Goal: Task Accomplishment & Management: Complete application form

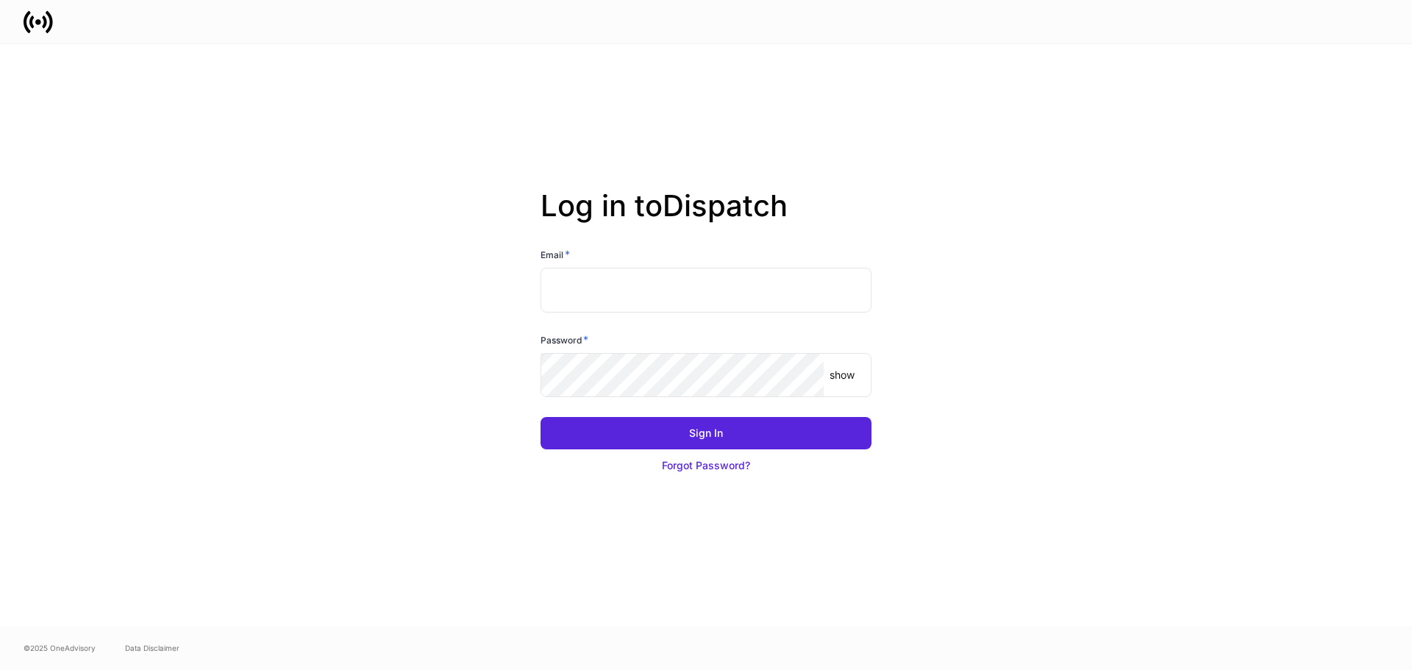
click at [661, 301] on input "text" at bounding box center [705, 290] width 331 height 44
type input "**********"
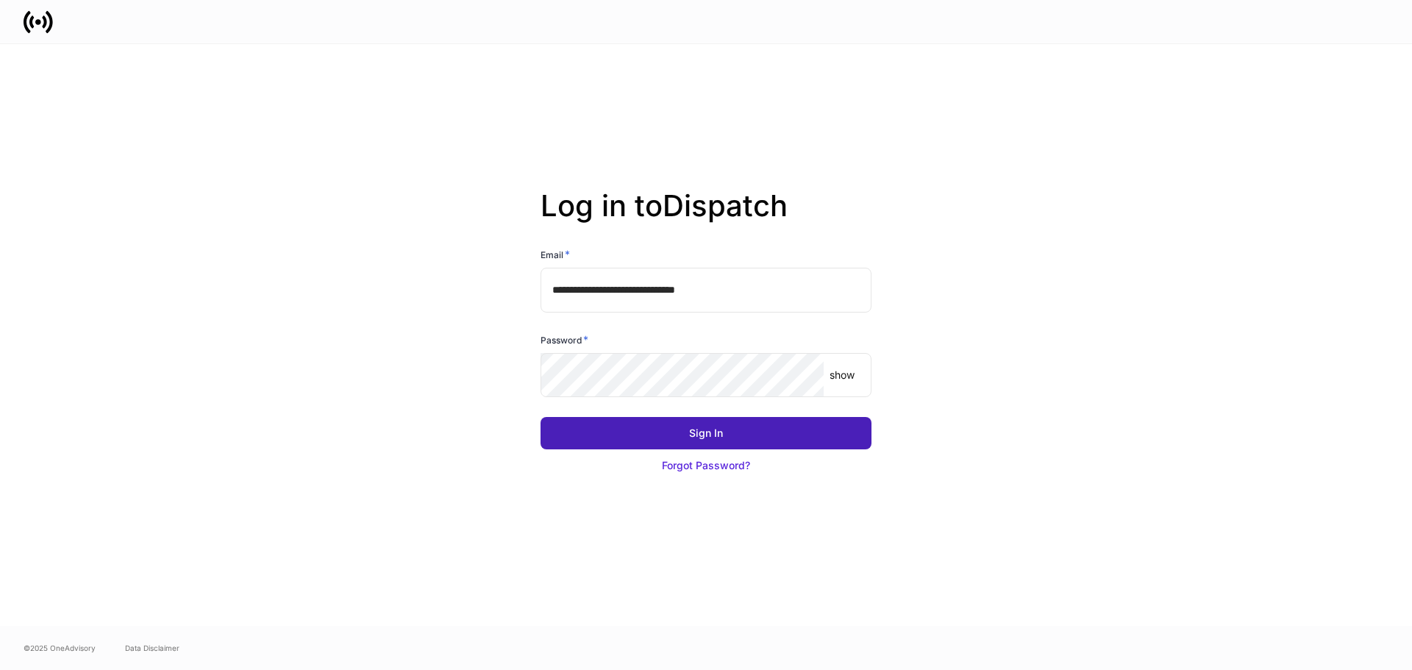
click at [748, 438] on button "Sign In" at bounding box center [705, 433] width 331 height 32
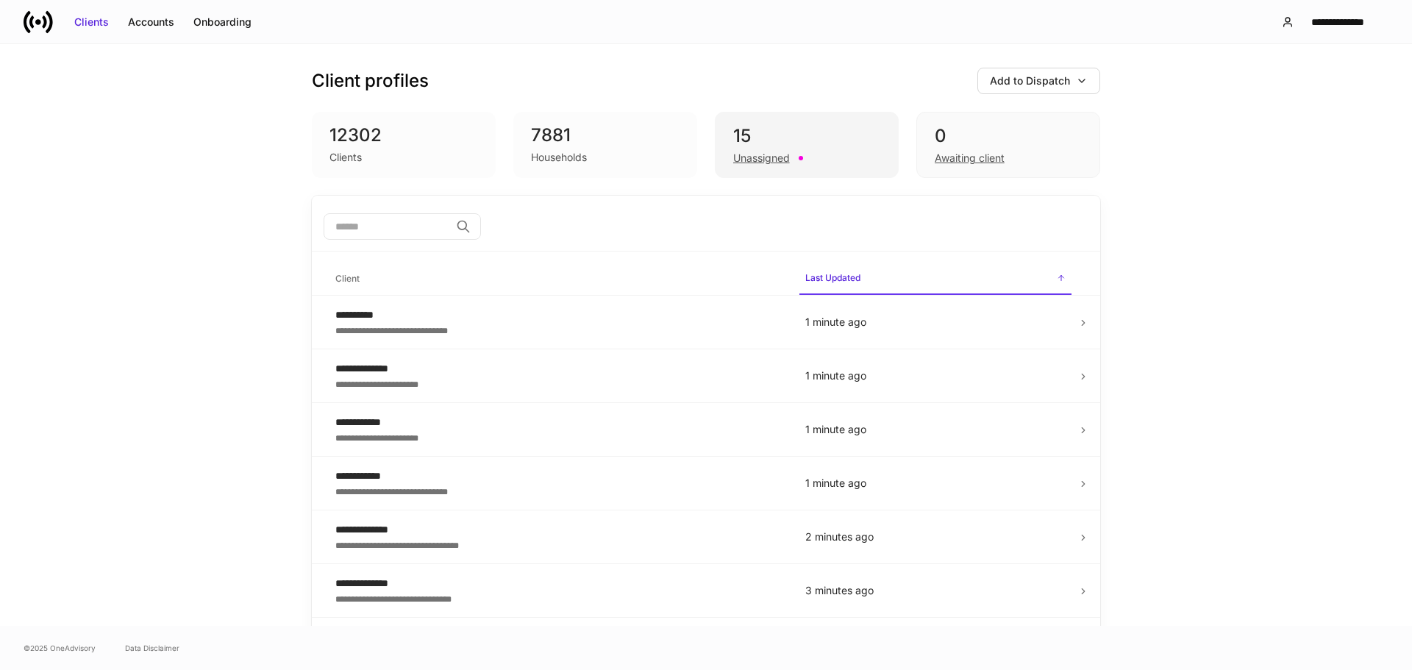
click at [793, 152] on div "Unassigned" at bounding box center [806, 157] width 147 height 18
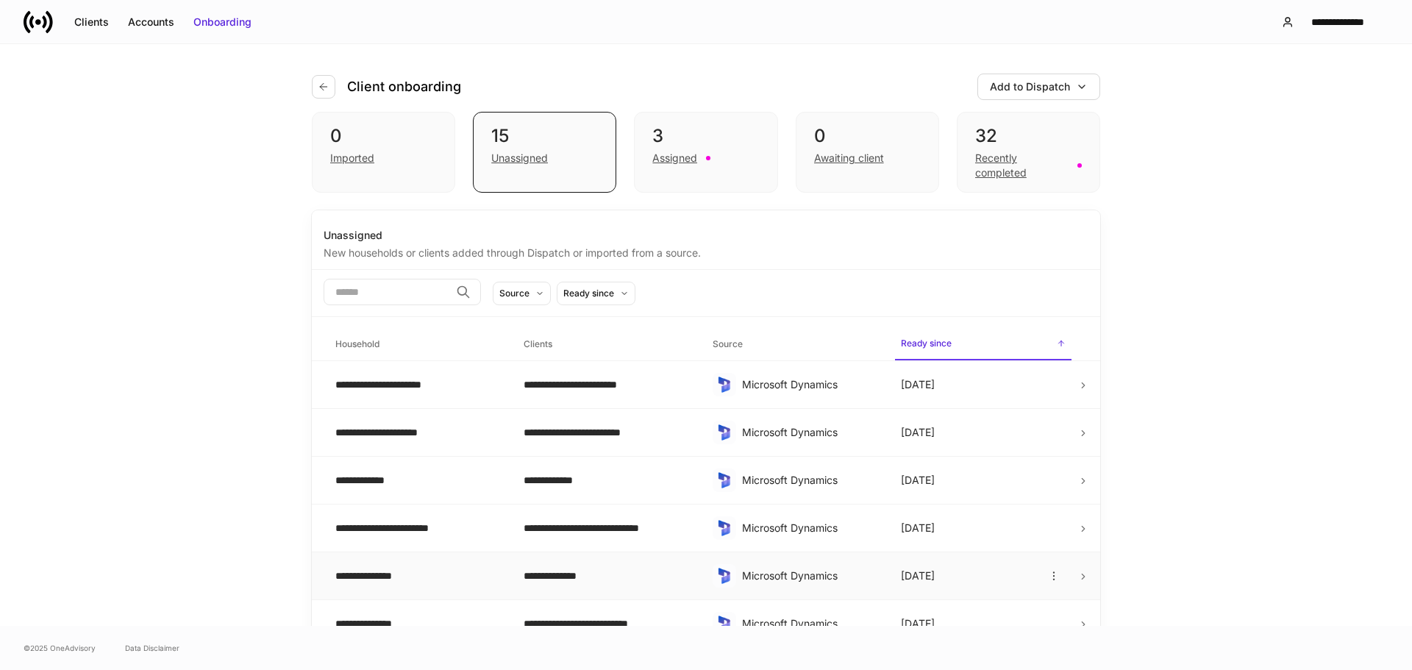
click at [380, 566] on td "**********" at bounding box center [417, 576] width 188 height 48
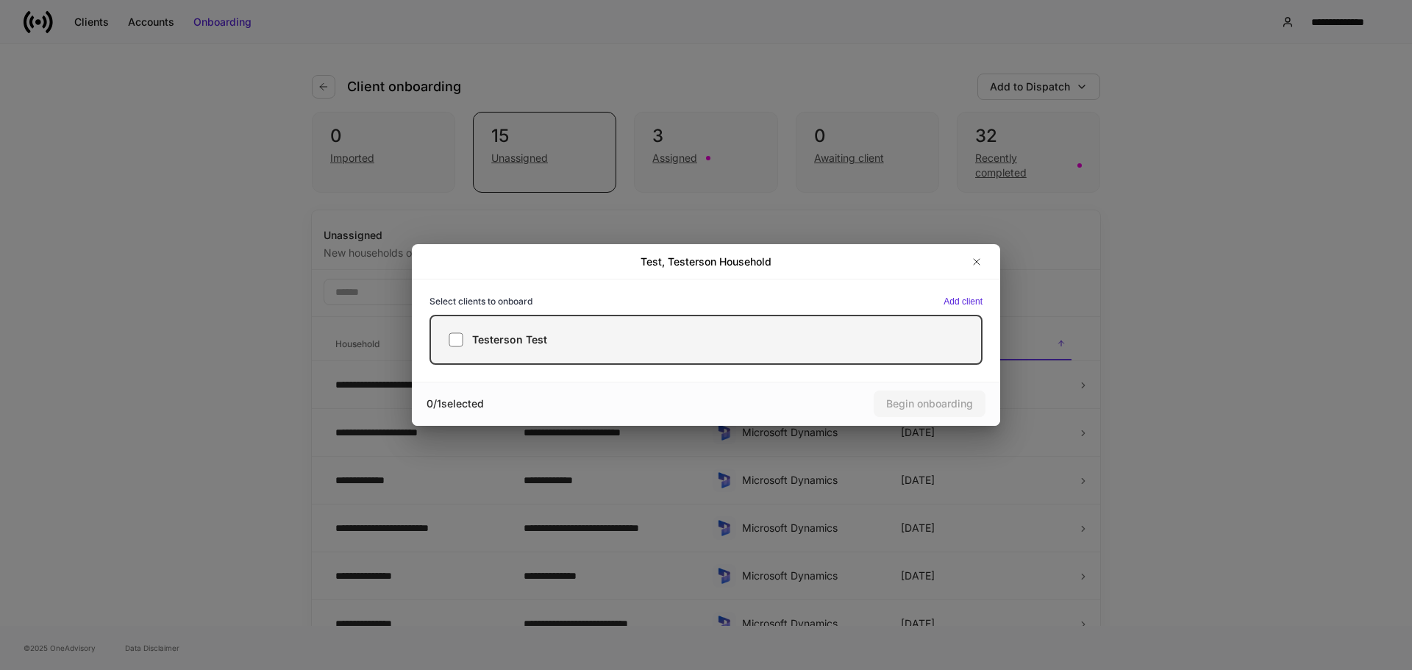
click at [570, 342] on div "Testerson Test" at bounding box center [705, 339] width 515 height 15
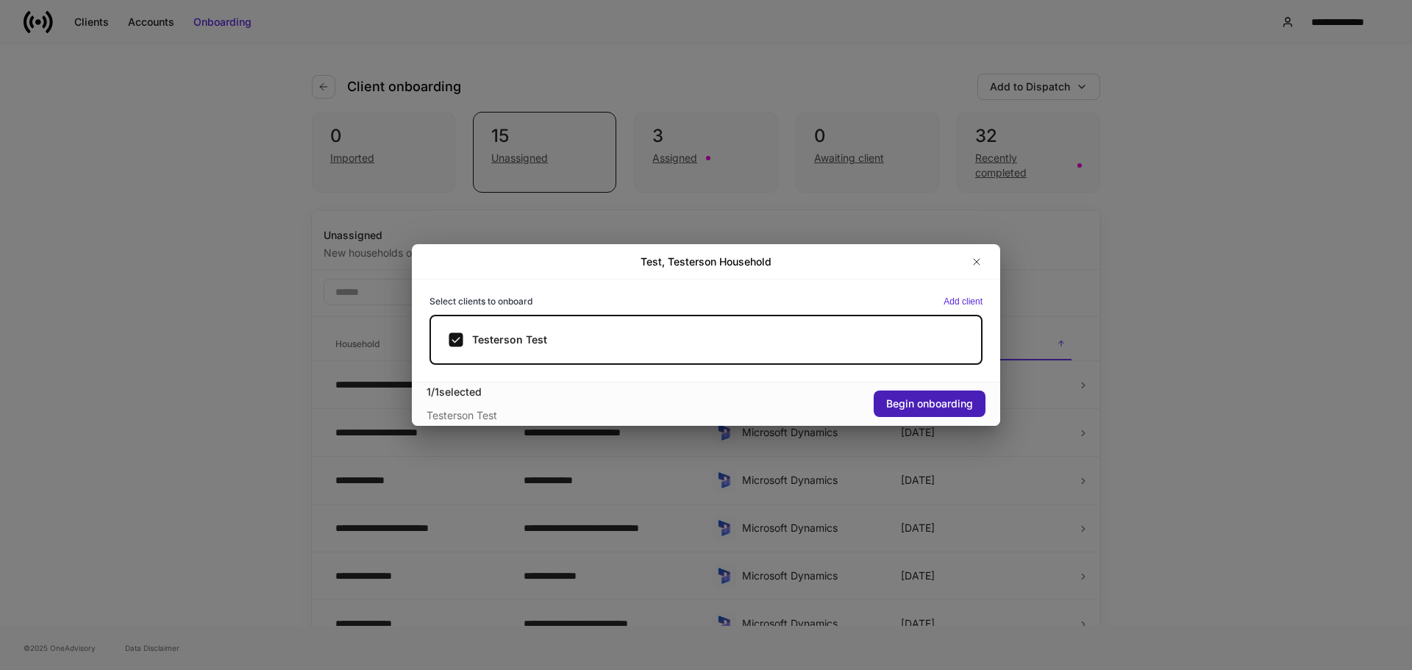
drag, startPoint x: 927, startPoint y: 402, endPoint x: 934, endPoint y: 391, distance: 13.3
click at [926, 401] on div "Begin onboarding" at bounding box center [929, 403] width 87 height 15
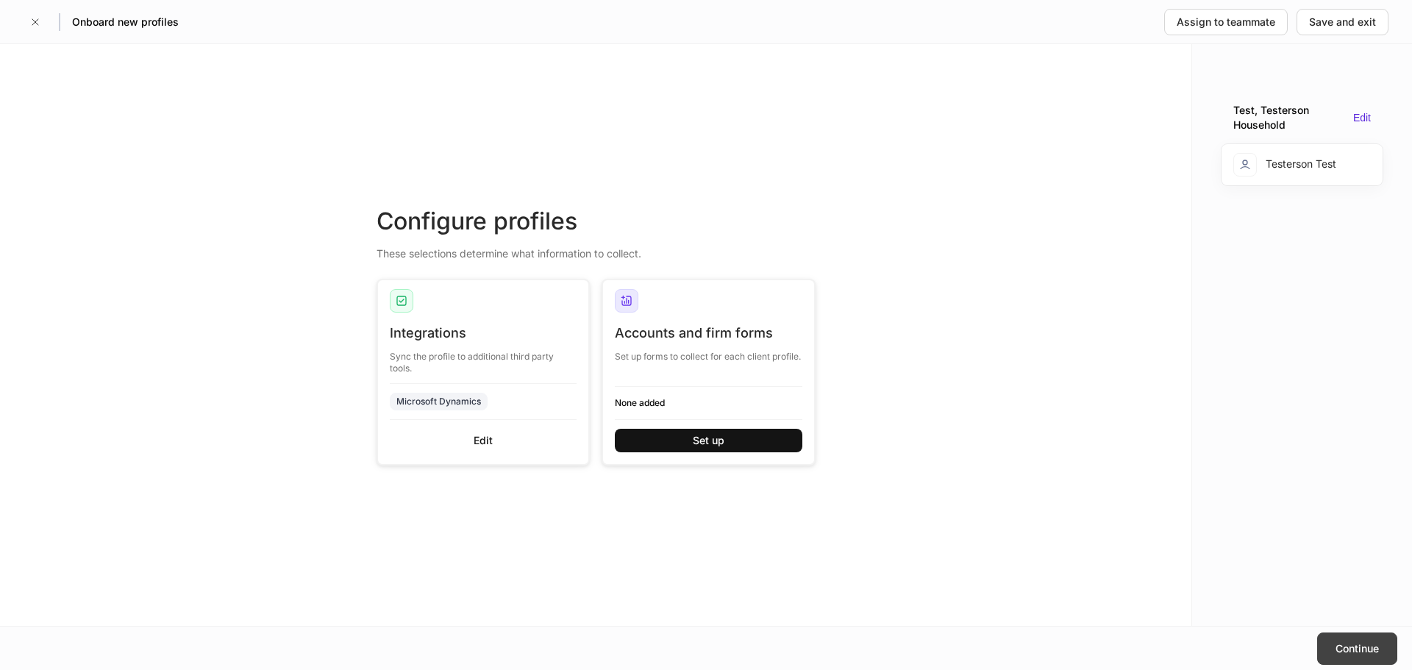
click at [1359, 642] on div "Continue" at bounding box center [1356, 648] width 43 height 15
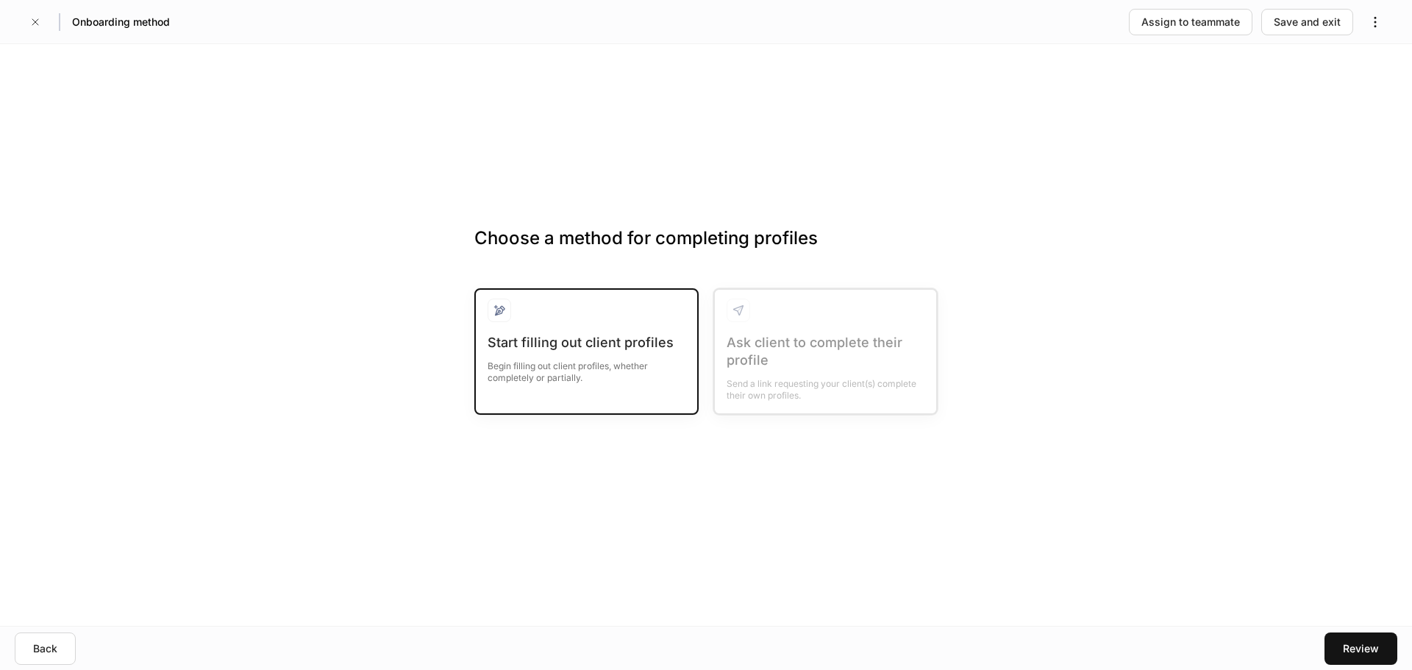
click at [586, 326] on div at bounding box center [586, 315] width 198 height 35
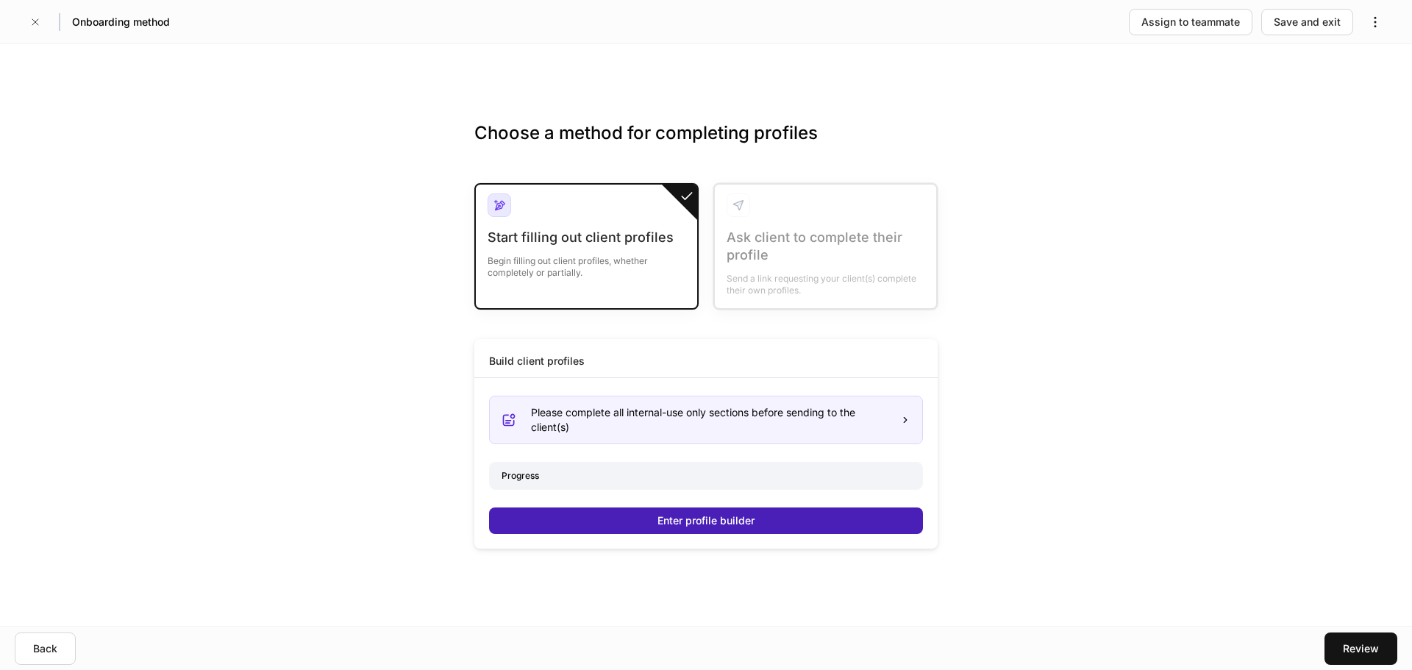
click at [635, 520] on button "Enter profile builder" at bounding box center [706, 520] width 434 height 26
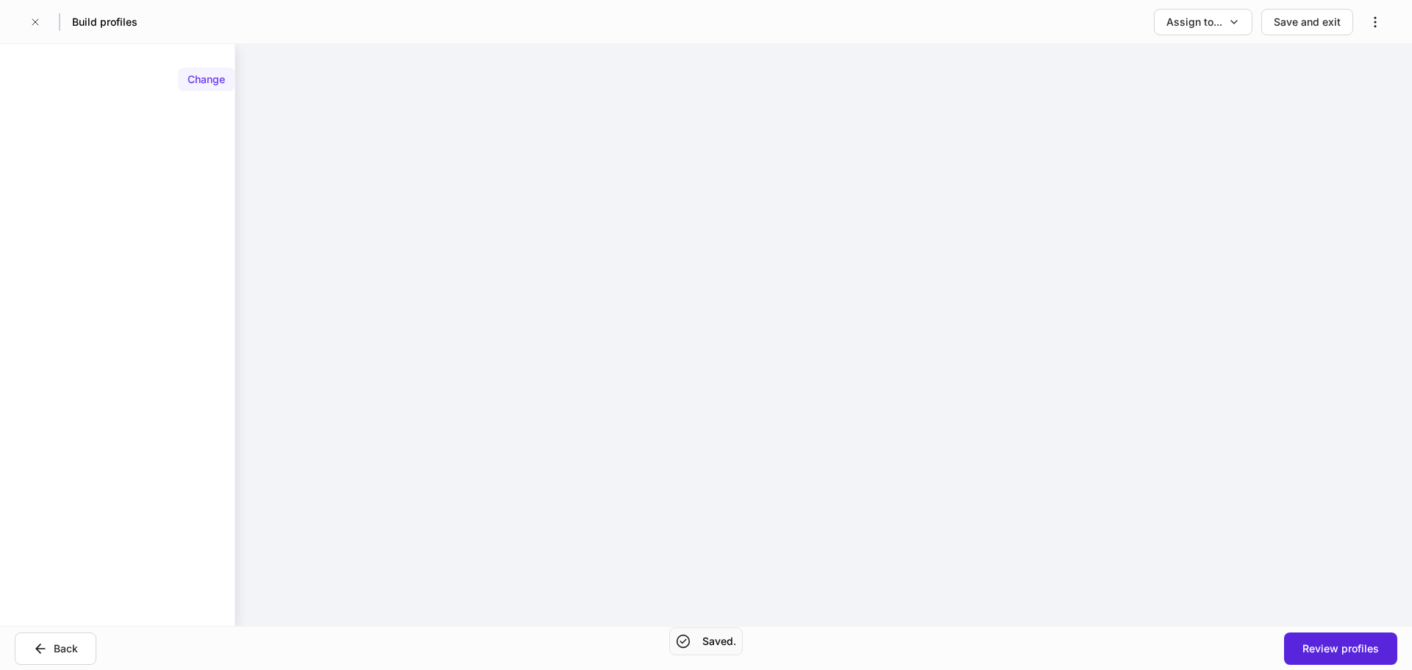
click at [204, 75] on div "Change" at bounding box center [205, 79] width 37 height 15
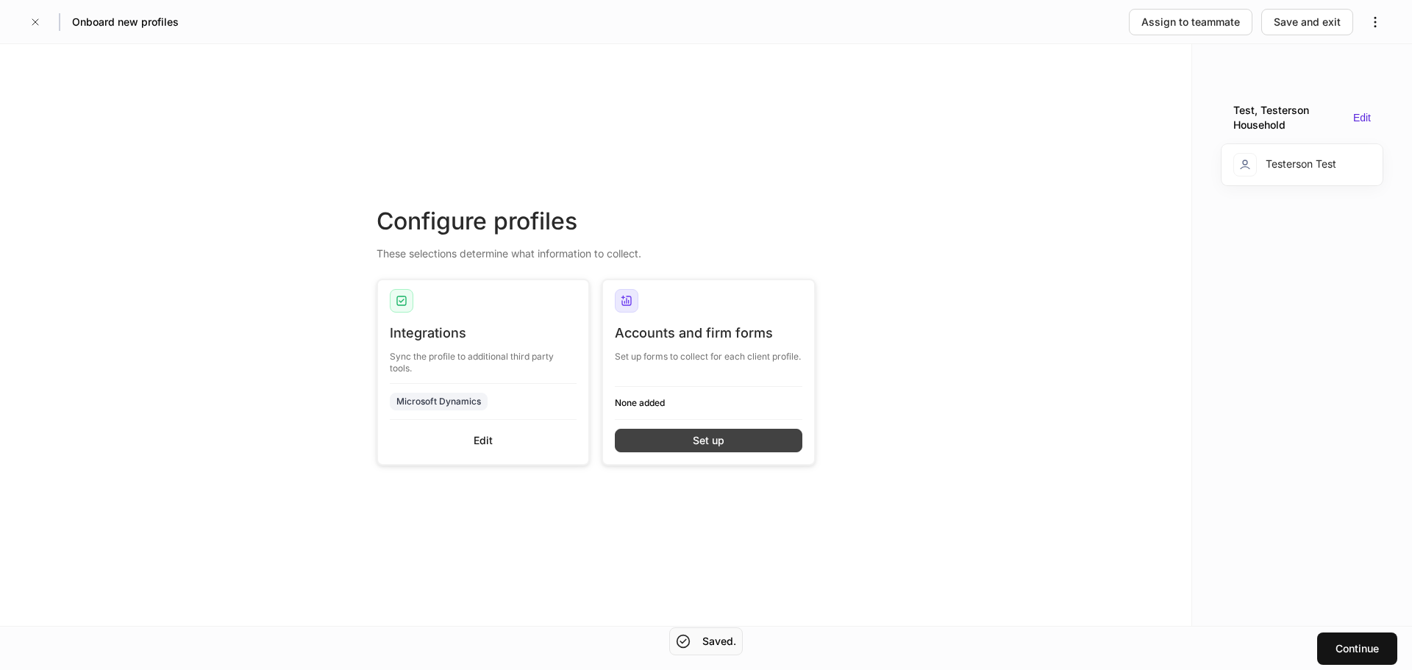
click at [781, 450] on button "Set up" at bounding box center [708, 441] width 187 height 24
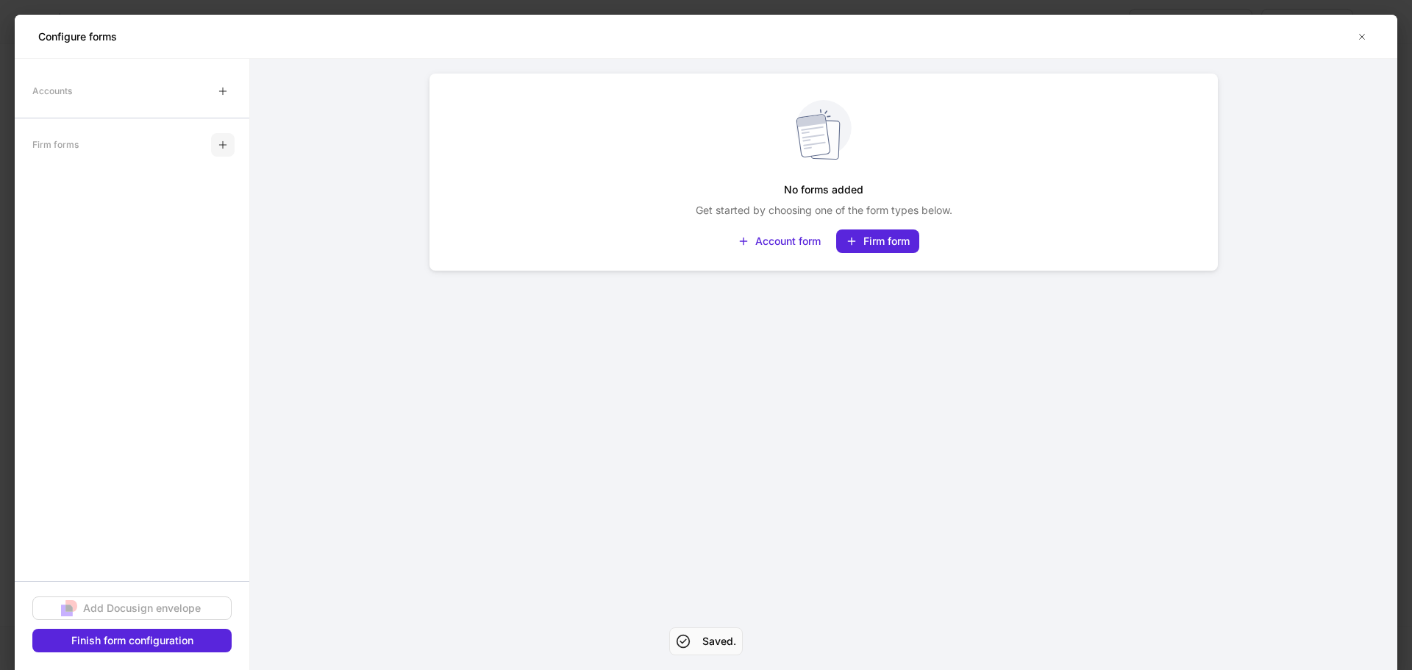
click at [223, 142] on icon "button" at bounding box center [222, 144] width 7 height 7
